Goal: Information Seeking & Learning: Learn about a topic

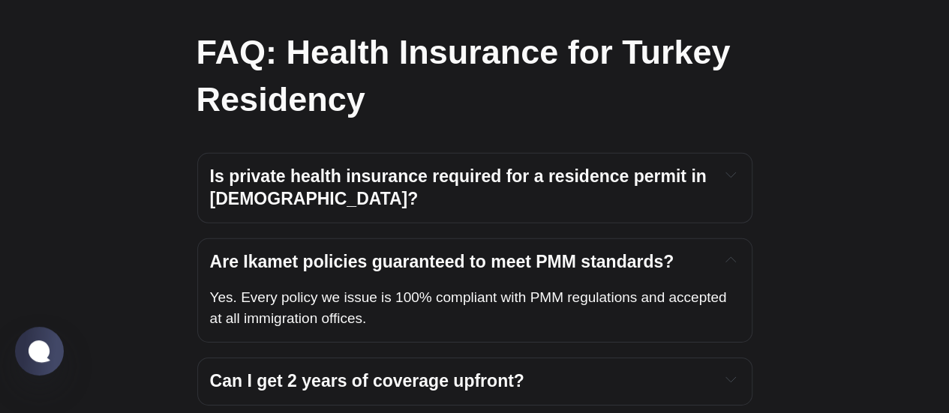
click at [453, 252] on strong "Are Ikamet policies guaranteed to meet PMM standards?" at bounding box center [442, 262] width 465 height 20
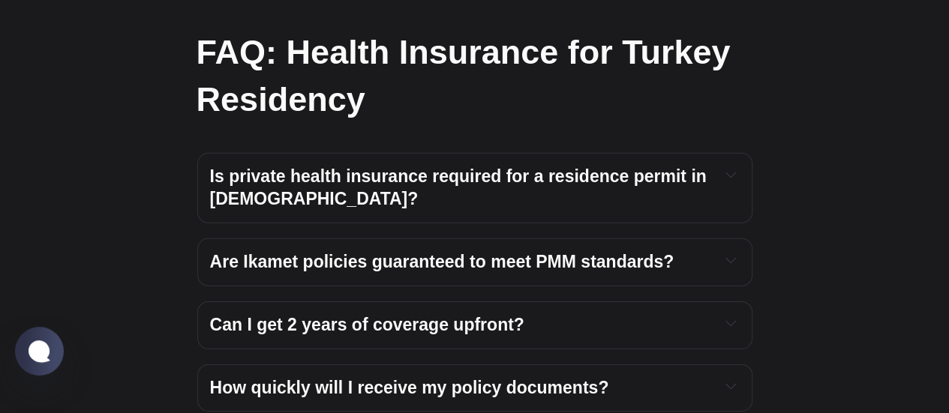
click at [441, 315] on strong "Can I get 2 years of coverage upfront?" at bounding box center [367, 325] width 314 height 20
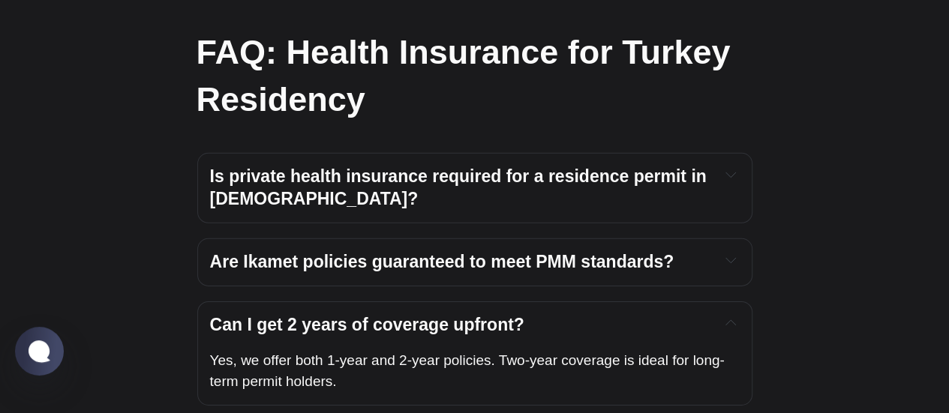
click at [441, 315] on strong "Can I get 2 years of coverage upfront?" at bounding box center [367, 325] width 314 height 20
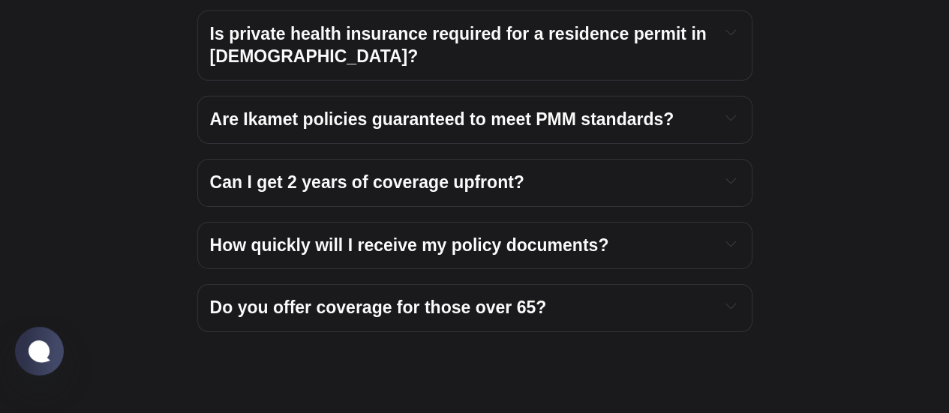
scroll to position [5203, 0]
click at [449, 235] on strong "How quickly will I receive my policy documents?" at bounding box center [409, 245] width 399 height 20
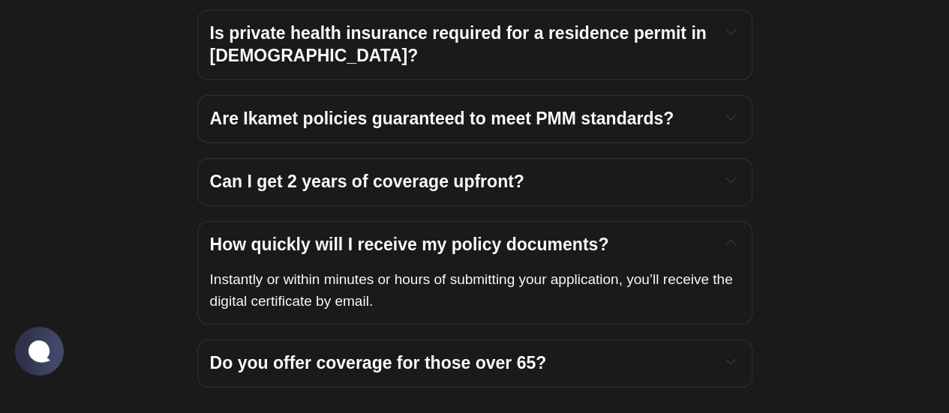
click at [449, 235] on strong "How quickly will I receive my policy documents?" at bounding box center [409, 245] width 399 height 20
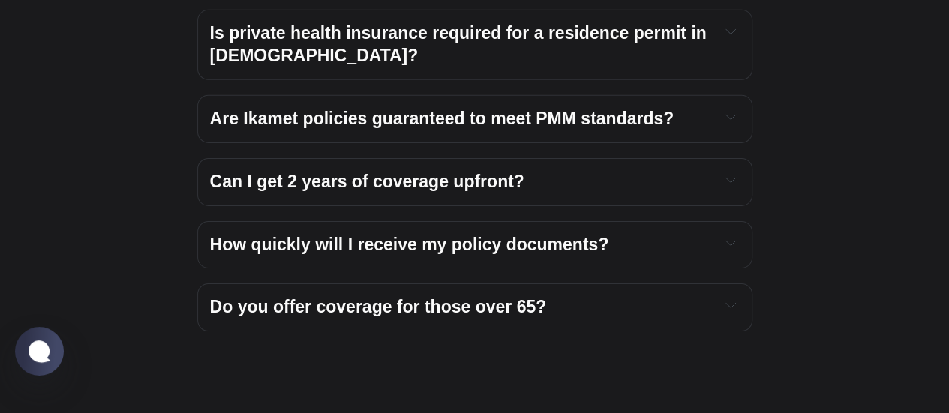
click at [442, 297] on strong "Do you offer coverage for those over 65?" at bounding box center [378, 307] width 337 height 20
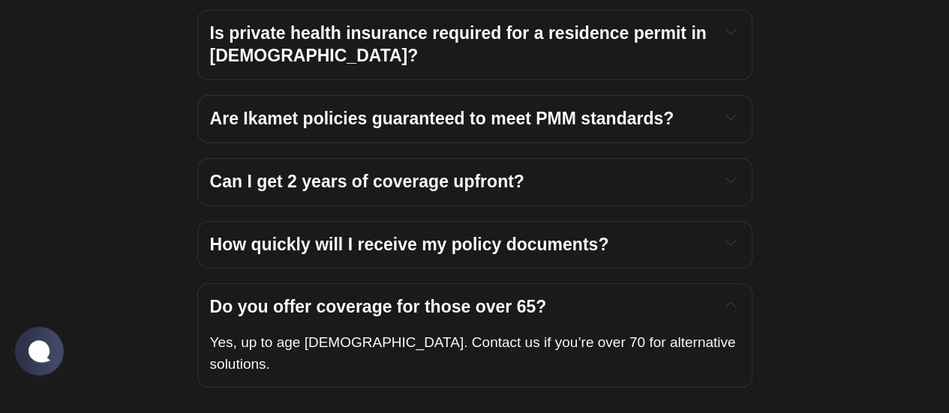
click at [442, 297] on strong "Do you offer coverage for those over 65?" at bounding box center [378, 307] width 337 height 20
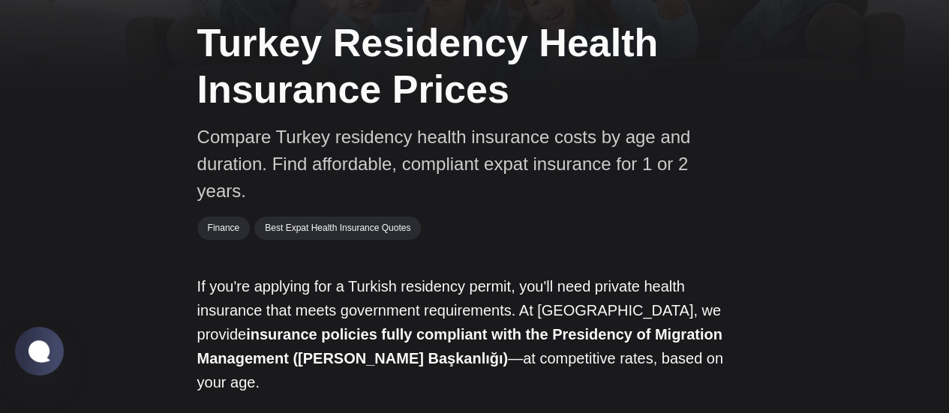
scroll to position [0, 0]
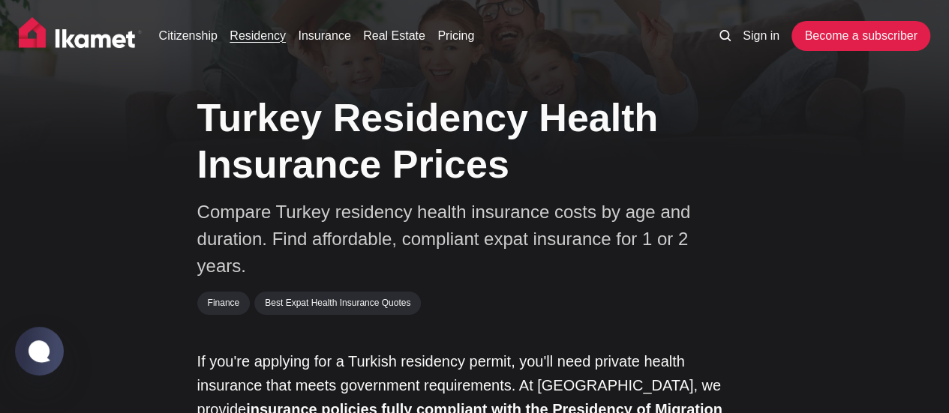
click at [266, 34] on link "Residency" at bounding box center [258, 36] width 56 height 18
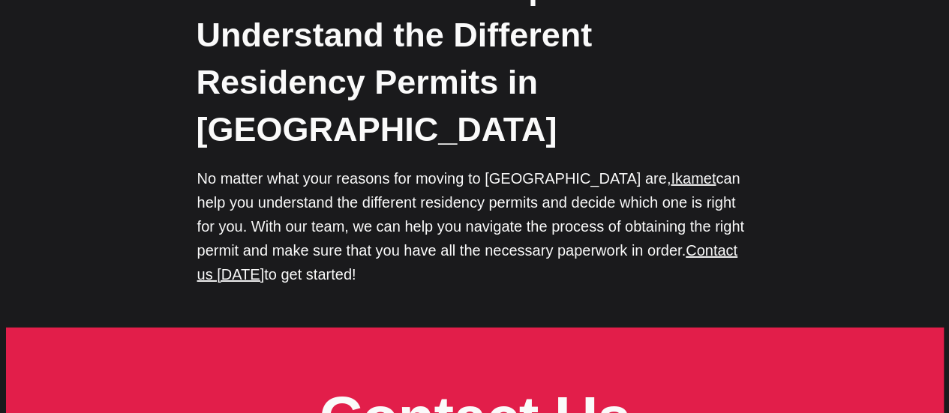
scroll to position [5074, 0]
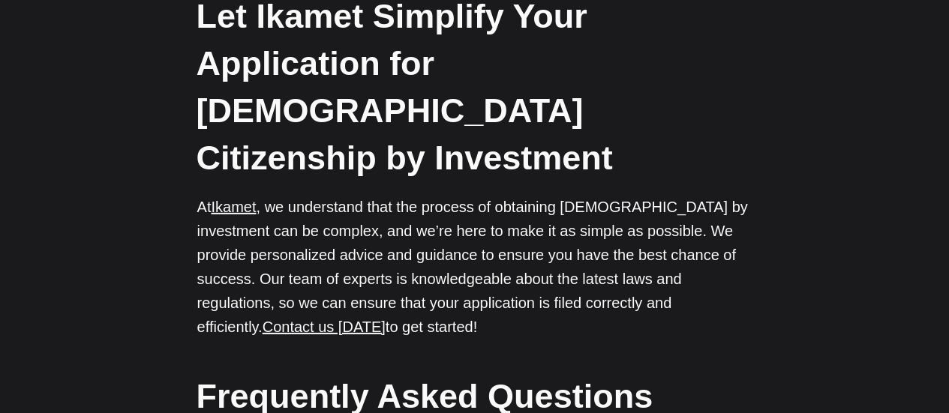
scroll to position [5032, 0]
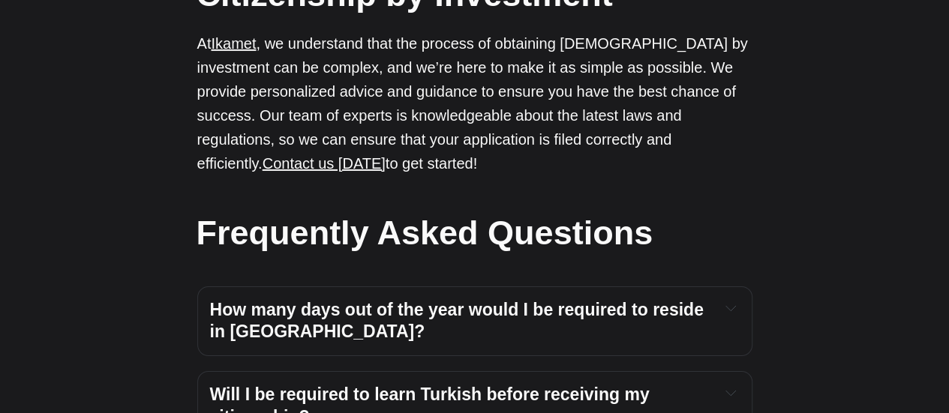
scroll to position [5195, 0]
